Goal: Check status: Check status

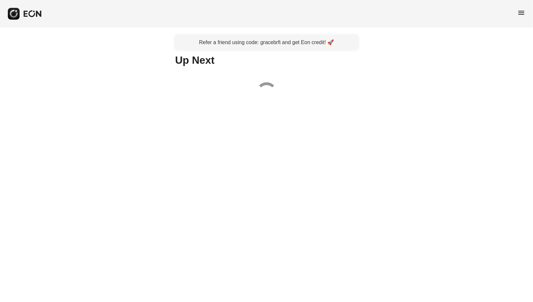
click at [525, 14] on span "menu" at bounding box center [522, 13] width 8 height 8
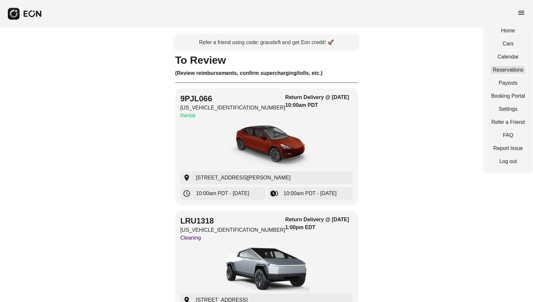
click at [500, 68] on link "Reservations" at bounding box center [508, 70] width 34 height 8
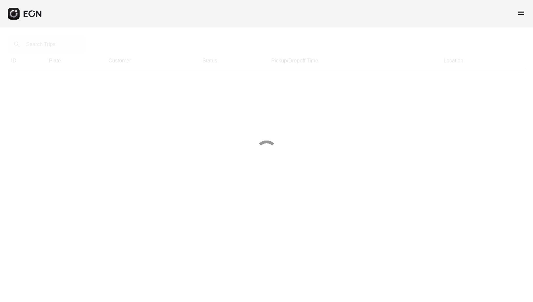
click at [59, 46] on div at bounding box center [266, 151] width 533 height 302
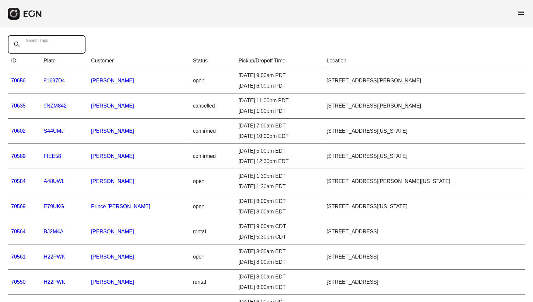
click at [59, 46] on Trips "Search Trips" at bounding box center [47, 44] width 78 height 18
paste Trips "*****"
type Trips "*****"
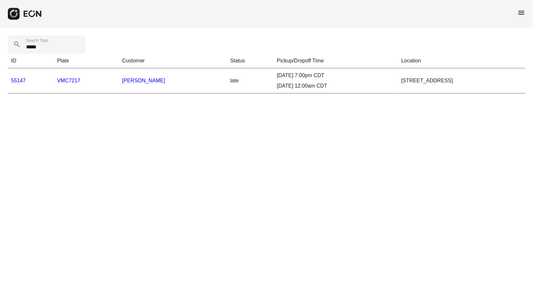
click at [16, 81] on link "55147" at bounding box center [18, 81] width 15 height 6
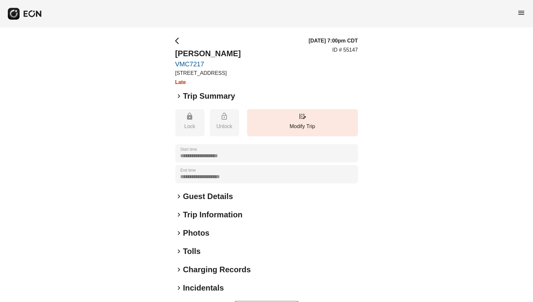
scroll to position [24, 0]
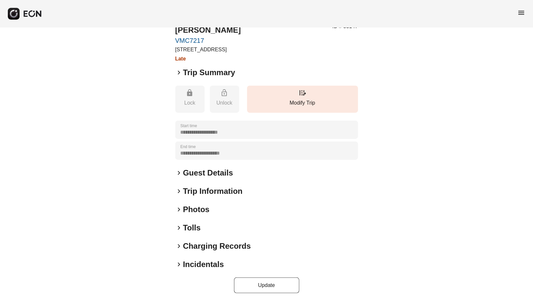
click at [200, 264] on h2 "Incidentals" at bounding box center [203, 264] width 41 height 10
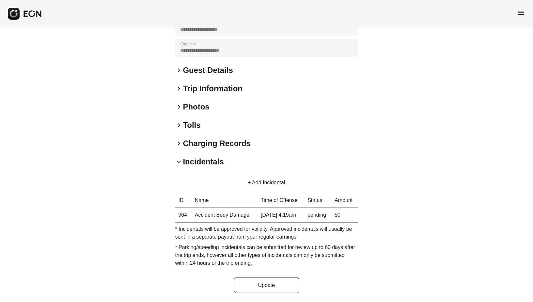
scroll to position [126, 0]
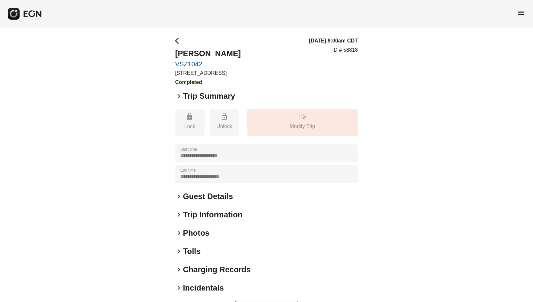
scroll to position [24, 0]
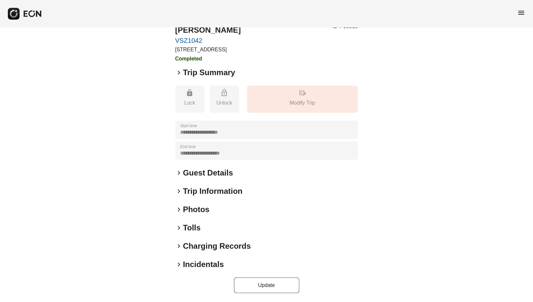
click at [199, 264] on h2 "Incidentals" at bounding box center [203, 264] width 41 height 10
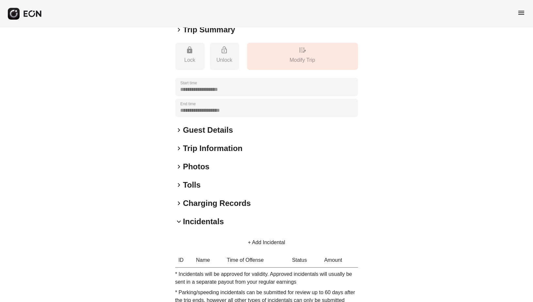
scroll to position [111, 0]
